Goal: Transaction & Acquisition: Book appointment/travel/reservation

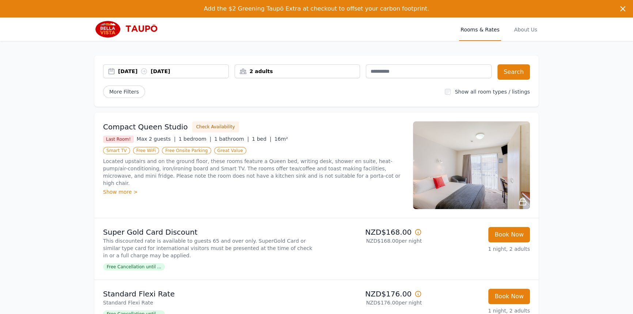
click at [146, 69] on div "[DATE] [DATE]" at bounding box center [173, 71] width 110 height 7
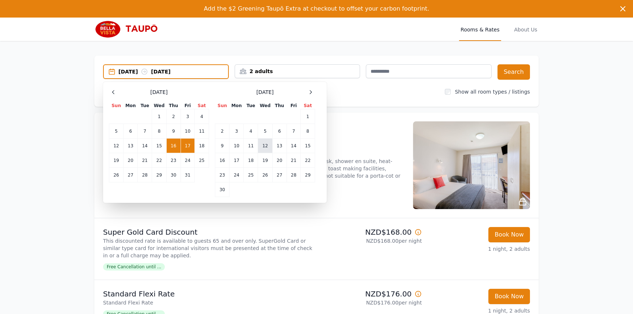
click at [270, 152] on td "12" at bounding box center [265, 146] width 14 height 15
click at [279, 148] on td "13" at bounding box center [279, 146] width 14 height 15
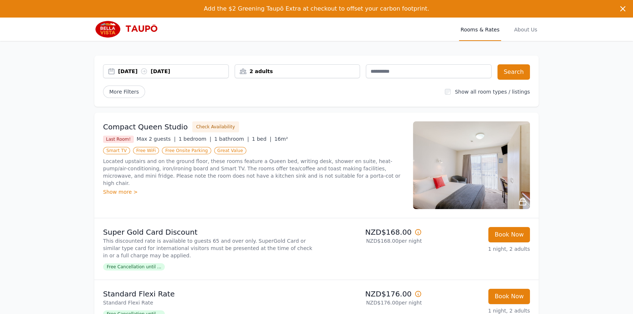
click at [328, 73] on div "2 adults" at bounding box center [297, 71] width 125 height 7
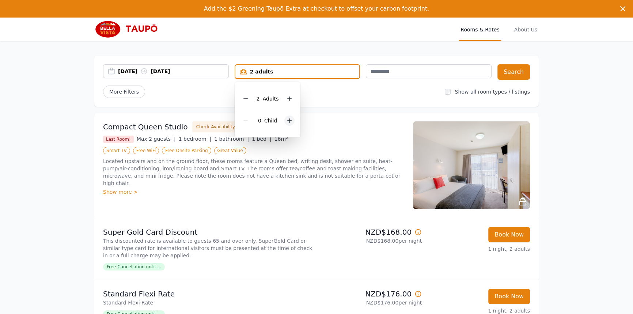
click at [290, 120] on icon at bounding box center [290, 121] width 6 height 6
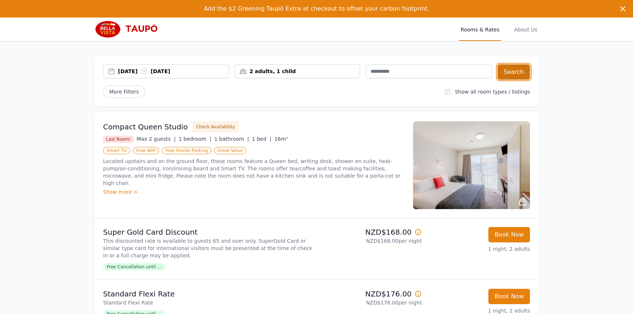
click at [511, 69] on button "Search" at bounding box center [513, 71] width 33 height 15
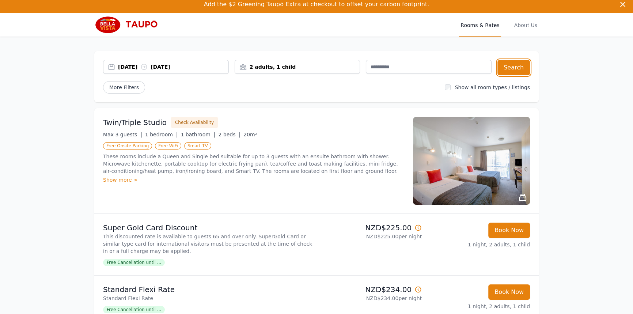
scroll to position [99, 0]
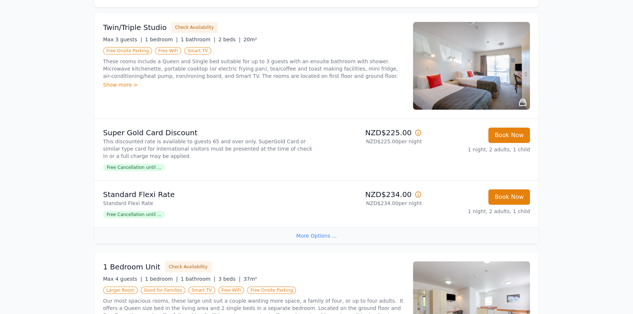
click at [322, 237] on div "More Options ..." at bounding box center [316, 235] width 444 height 16
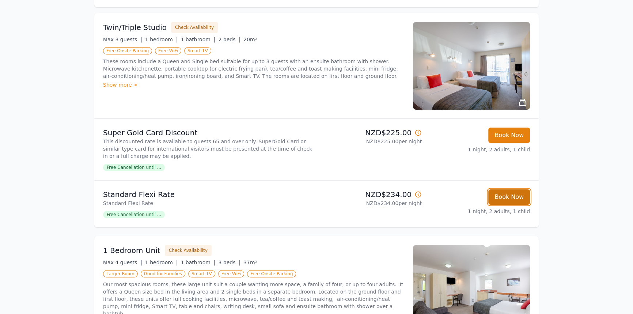
click at [511, 200] on button "Book Now" at bounding box center [509, 196] width 42 height 15
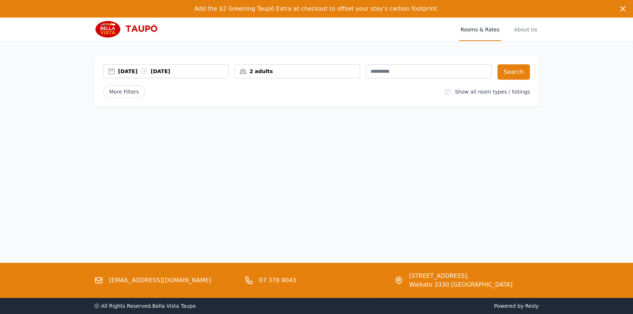
click at [293, 72] on div "2 adults" at bounding box center [297, 71] width 125 height 7
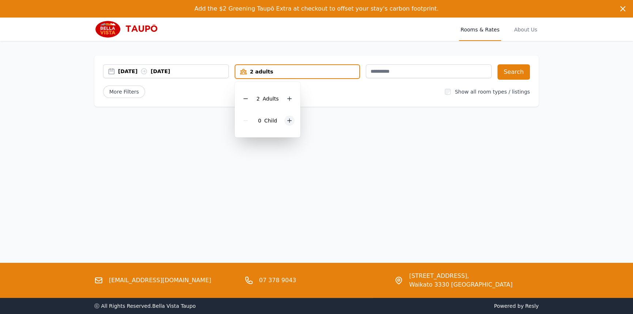
click at [289, 119] on icon at bounding box center [290, 121] width 6 height 6
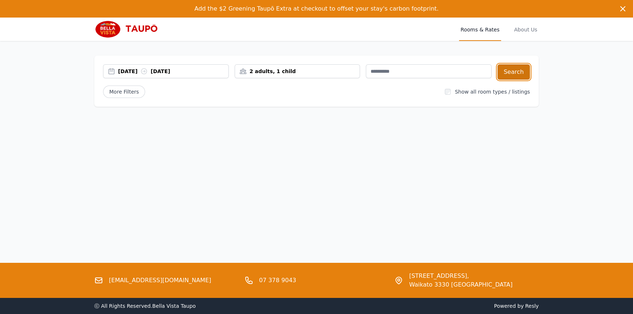
click at [515, 73] on button "Search" at bounding box center [513, 71] width 33 height 15
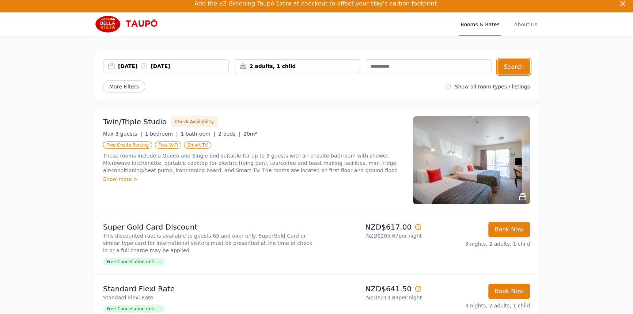
scroll to position [99, 0]
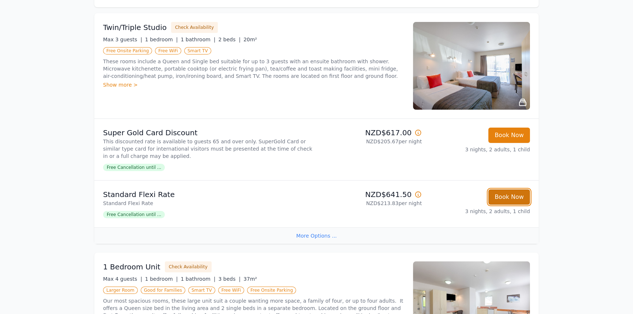
click at [509, 197] on button "Book Now" at bounding box center [509, 196] width 42 height 15
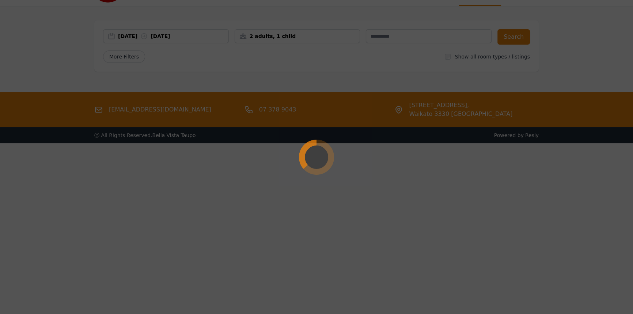
scroll to position [35, 0]
select select "**"
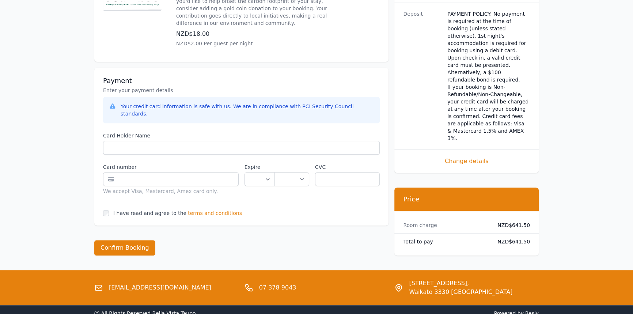
scroll to position [498, 0]
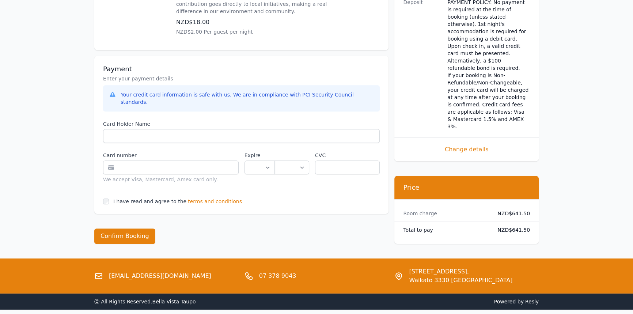
click at [465, 145] on span "Change details" at bounding box center [466, 149] width 127 height 9
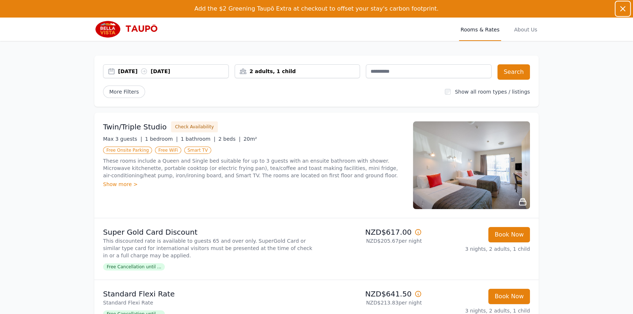
click at [624, 8] on icon "button" at bounding box center [622, 8] width 9 height 9
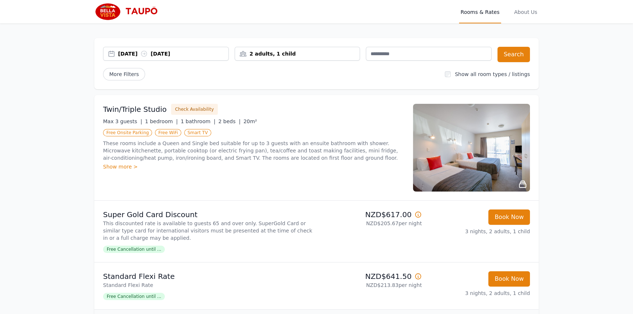
click at [114, 11] on img at bounding box center [129, 12] width 71 height 18
